Goal: Register for event/course

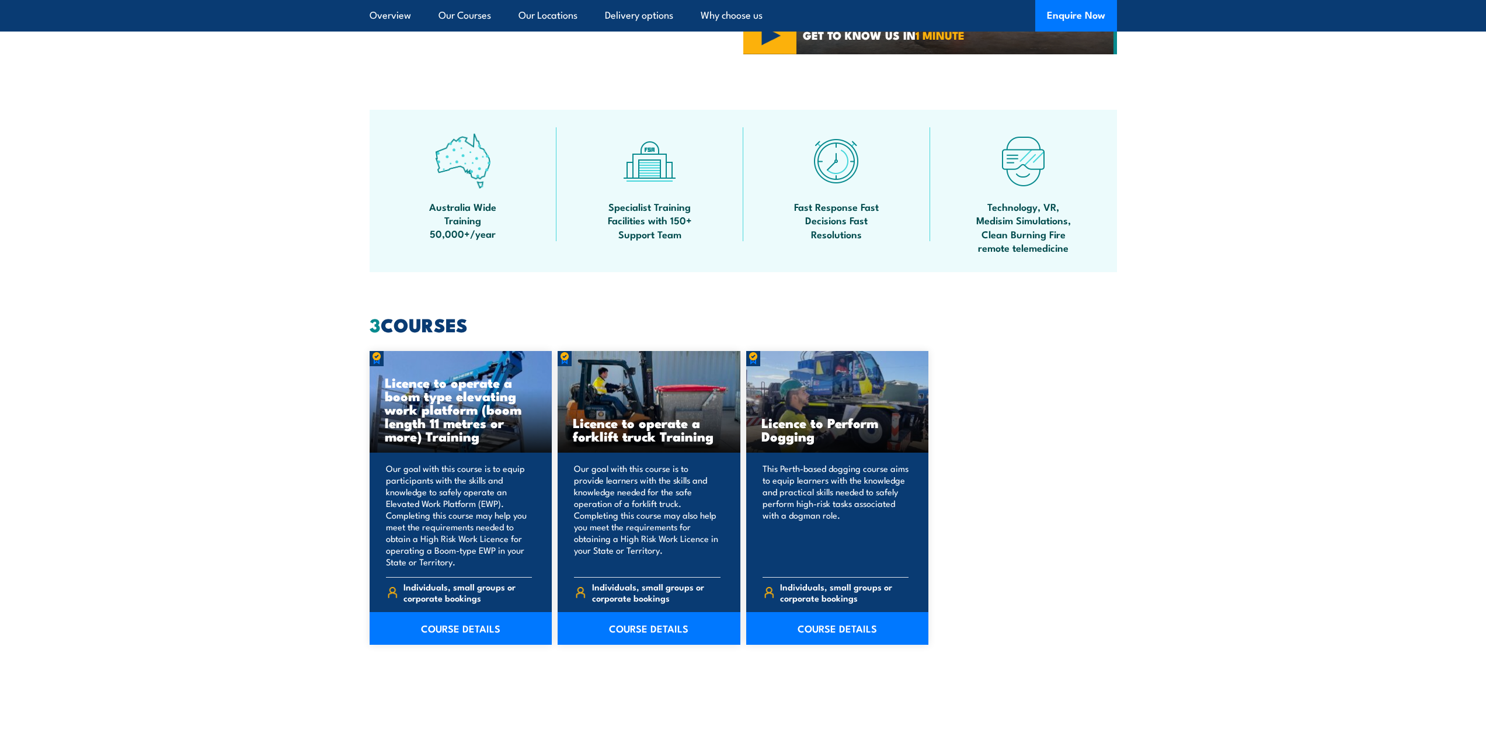
scroll to position [701, 0]
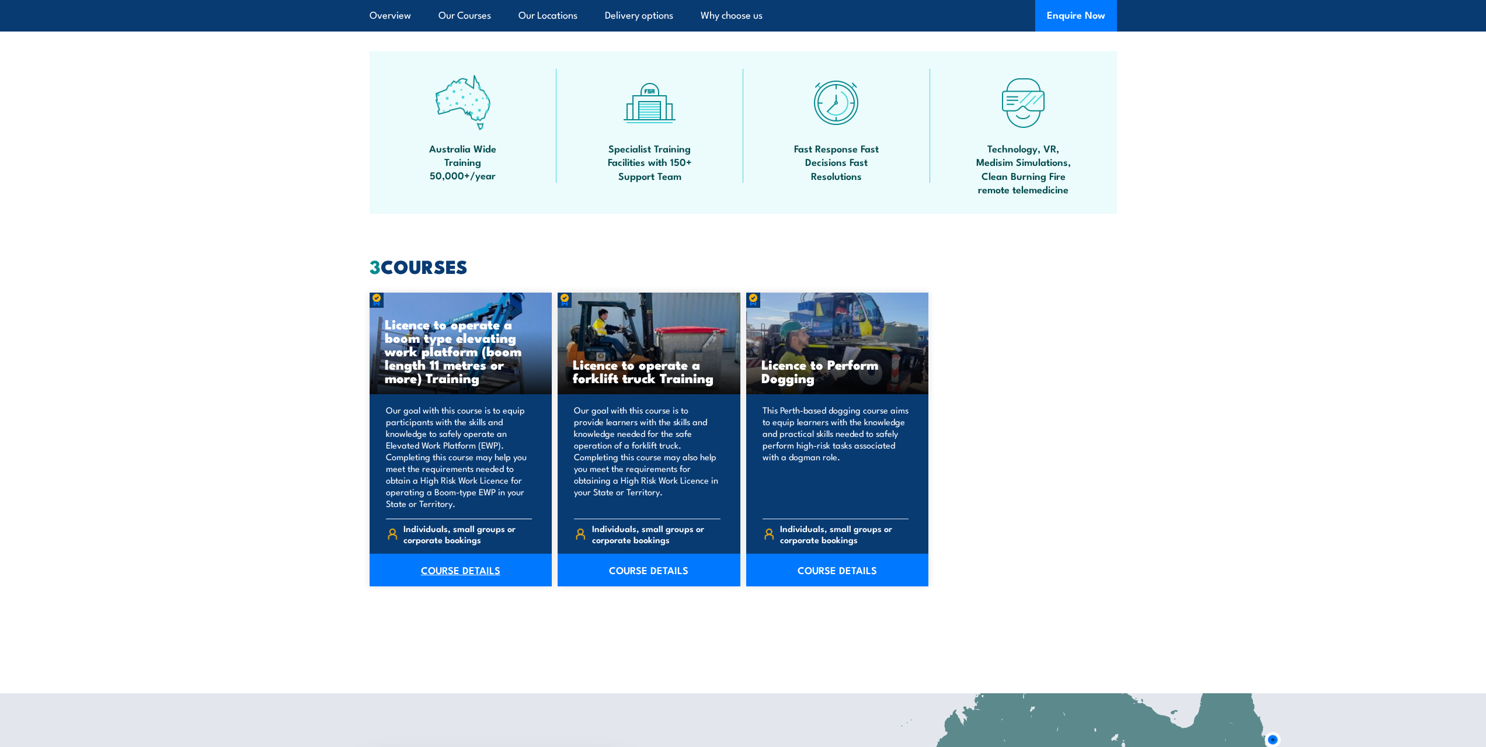
click at [451, 576] on link "COURSE DETAILS" at bounding box center [461, 570] width 183 height 33
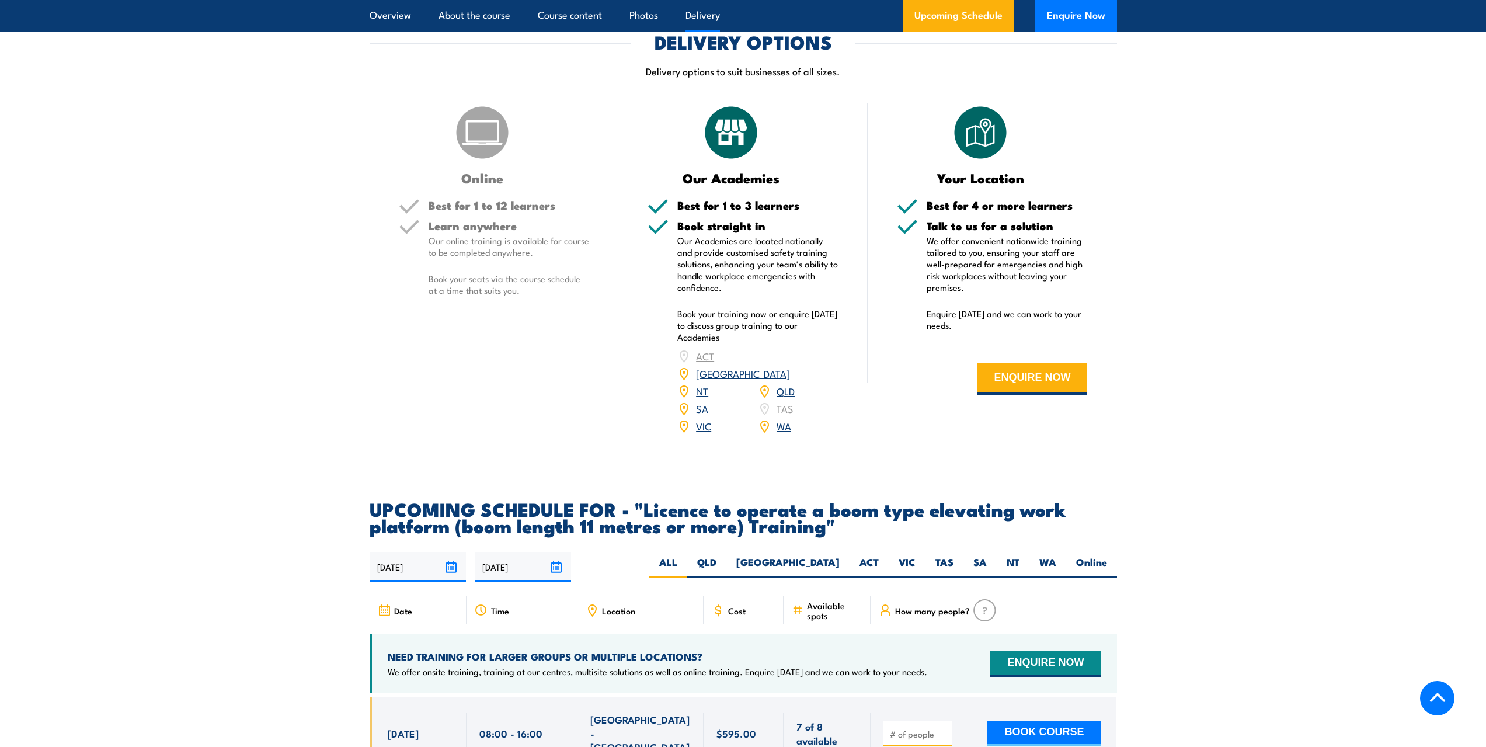
scroll to position [1635, 0]
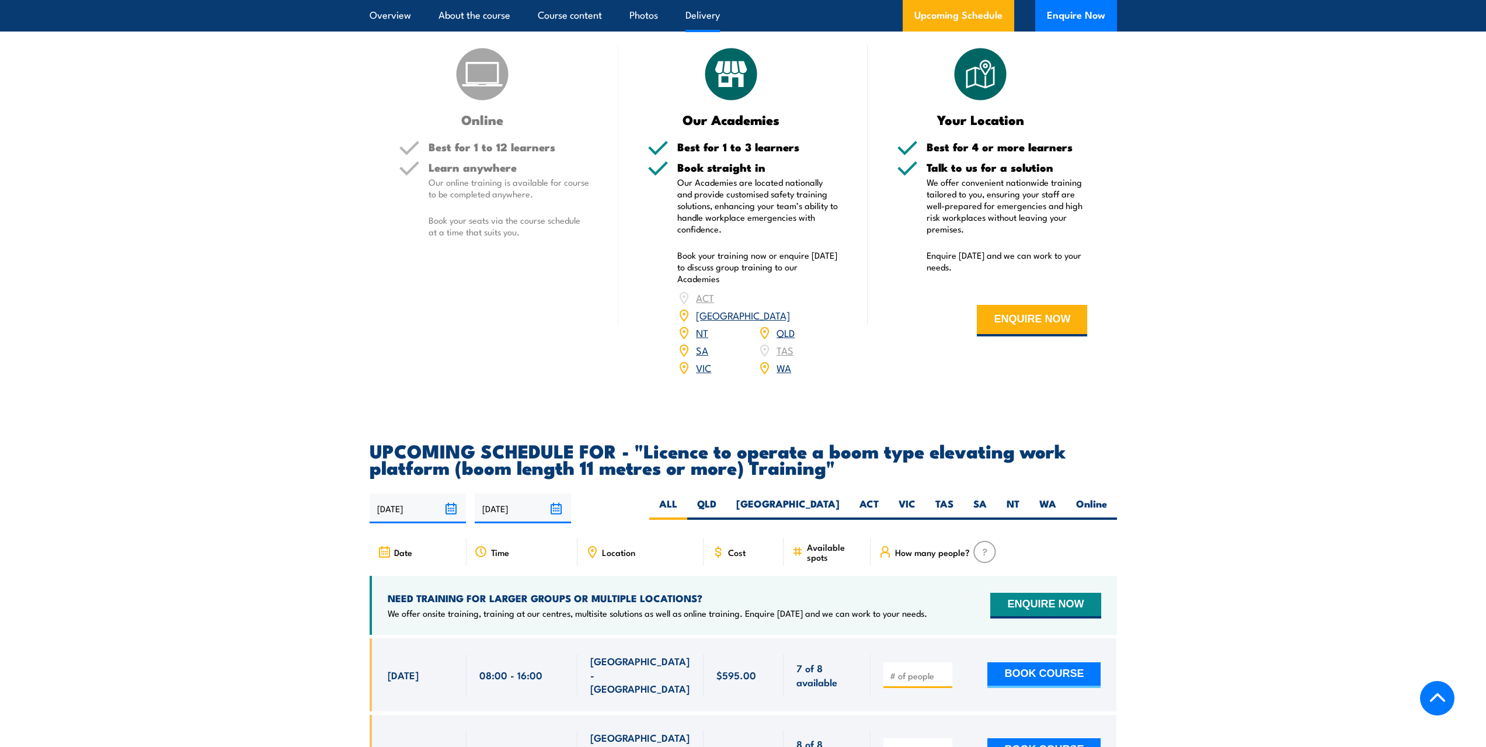
click at [702, 343] on link "SA" at bounding box center [702, 350] width 12 height 14
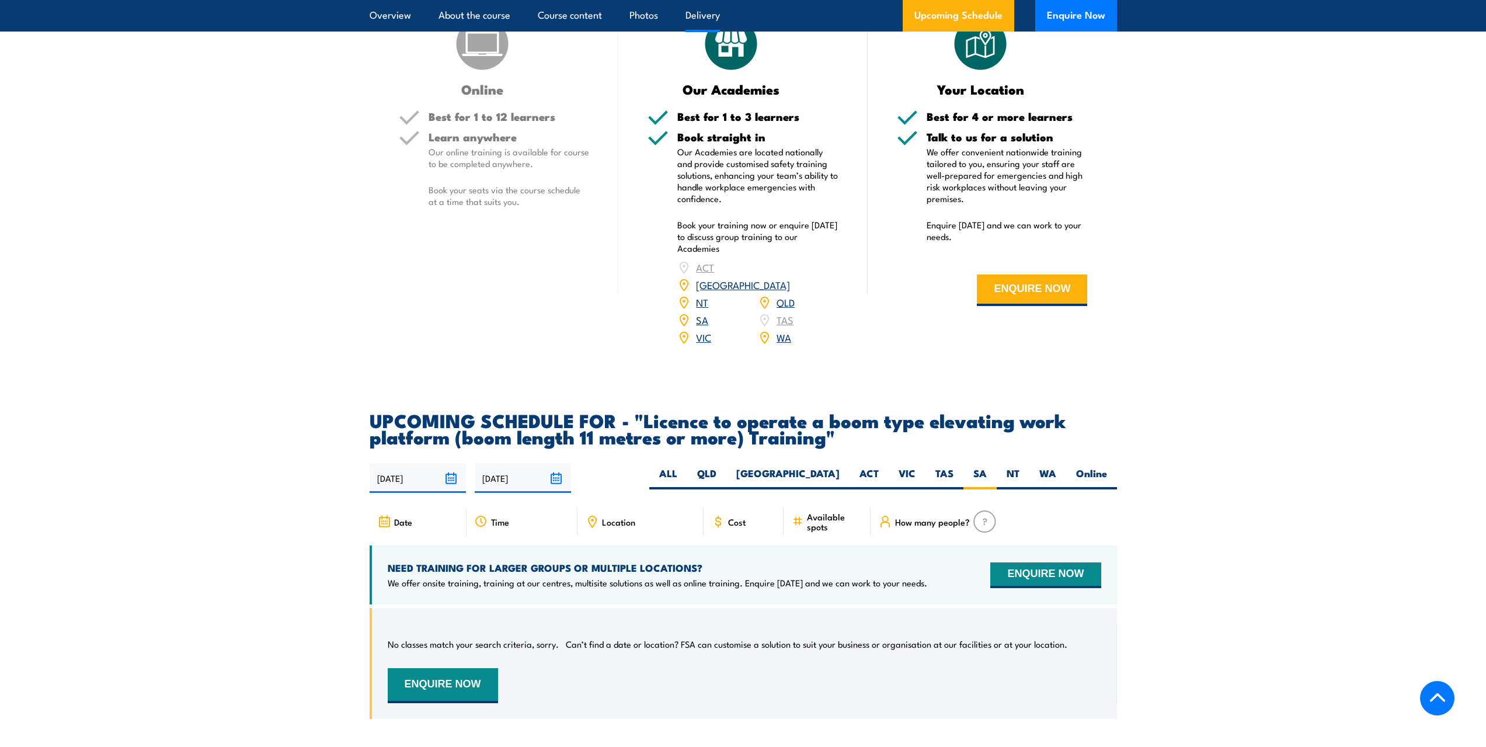
scroll to position [1432, 0]
